Goal: Check status: Check status

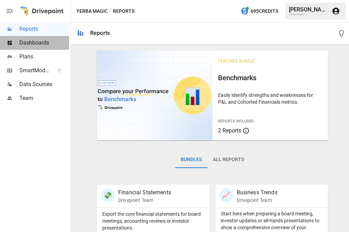
click at [37, 42] on span "Dashboards" at bounding box center [44, 43] width 50 height 8
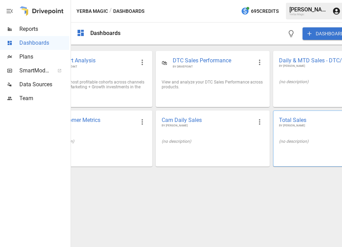
scroll to position [0, 12]
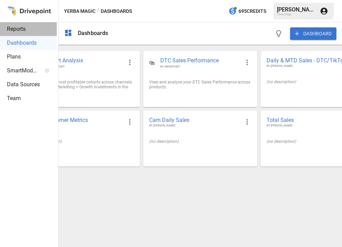
click at [34, 29] on span "Reports" at bounding box center [32, 29] width 50 height 8
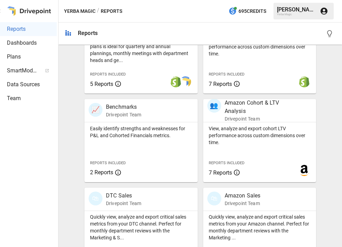
scroll to position [290, 0]
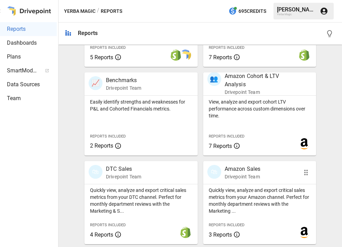
click at [261, 178] on div "🛍 Amazon Sales Drivepoint Team" at bounding box center [250, 172] width 87 height 15
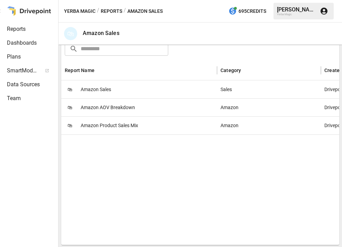
scroll to position [124, 0]
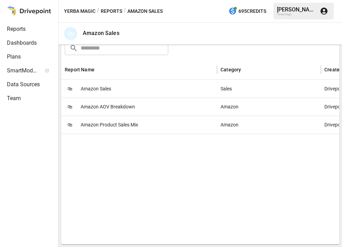
click at [124, 88] on div "🛍 Amazon Sales" at bounding box center [139, 89] width 156 height 18
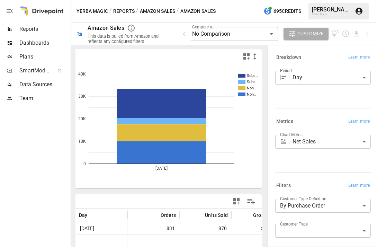
click at [185, 38] on div "**********" at bounding box center [275, 33] width 191 height 22
click at [185, 36] on icon "button" at bounding box center [184, 34] width 8 height 8
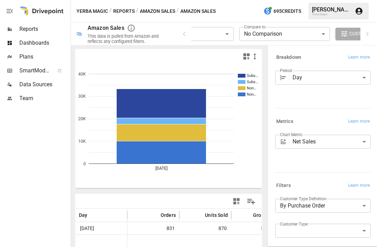
click at [208, 0] on body "**********" at bounding box center [188, 0] width 377 height 0
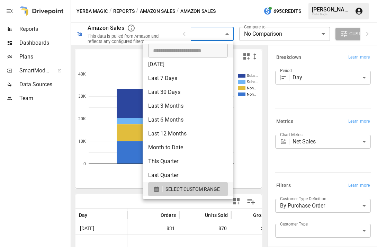
click at [193, 74] on li "Last 7 Days" at bounding box center [188, 78] width 91 height 14
type input "**********"
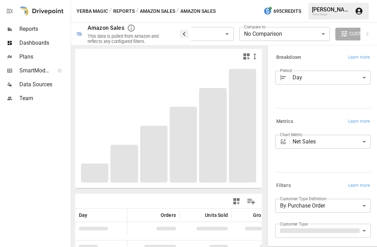
click at [185, 32] on icon "button" at bounding box center [184, 34] width 2 height 4
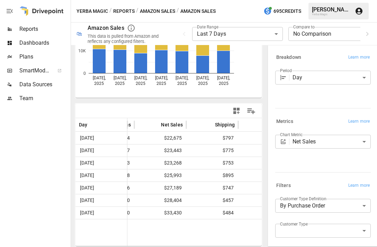
scroll to position [0, 256]
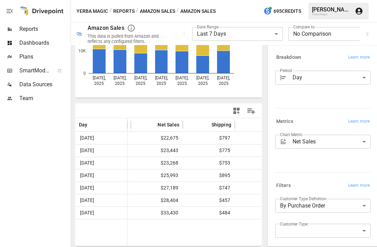
click at [264, 104] on div "Subs… Subs… Non… Non… [DATE] [DATE] [DATE] [DATE] [DATE] [DATE] [DATE] 0 10K 20…" at bounding box center [168, 146] width 195 height 202
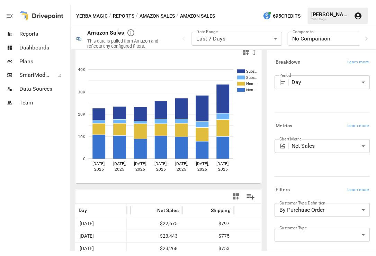
scroll to position [0, 0]
